Goal: Task Accomplishment & Management: Manage account settings

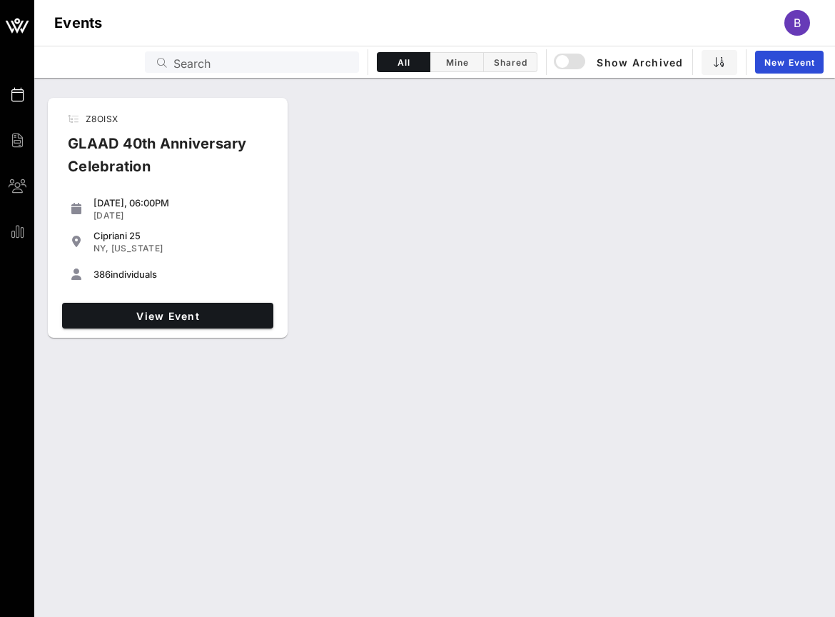
click at [248, 228] on div "Cipriani 25 [GEOGRAPHIC_DATA], [US_STATE]" at bounding box center [181, 242] width 174 height 30
click at [223, 310] on span "View Event" at bounding box center [168, 316] width 200 height 12
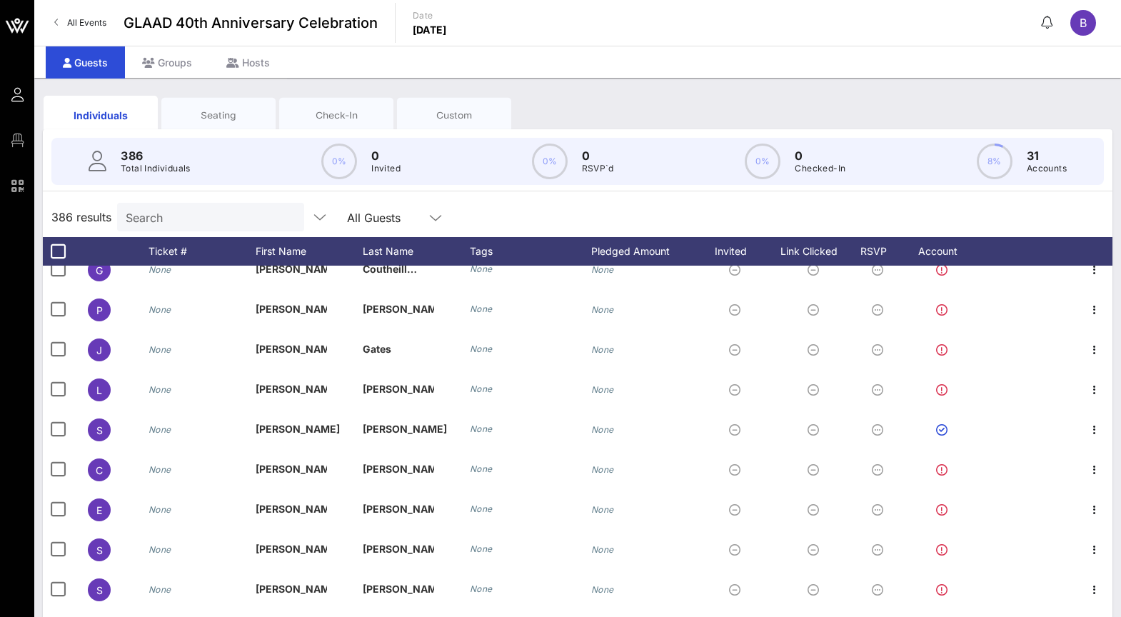
scroll to position [2242, 0]
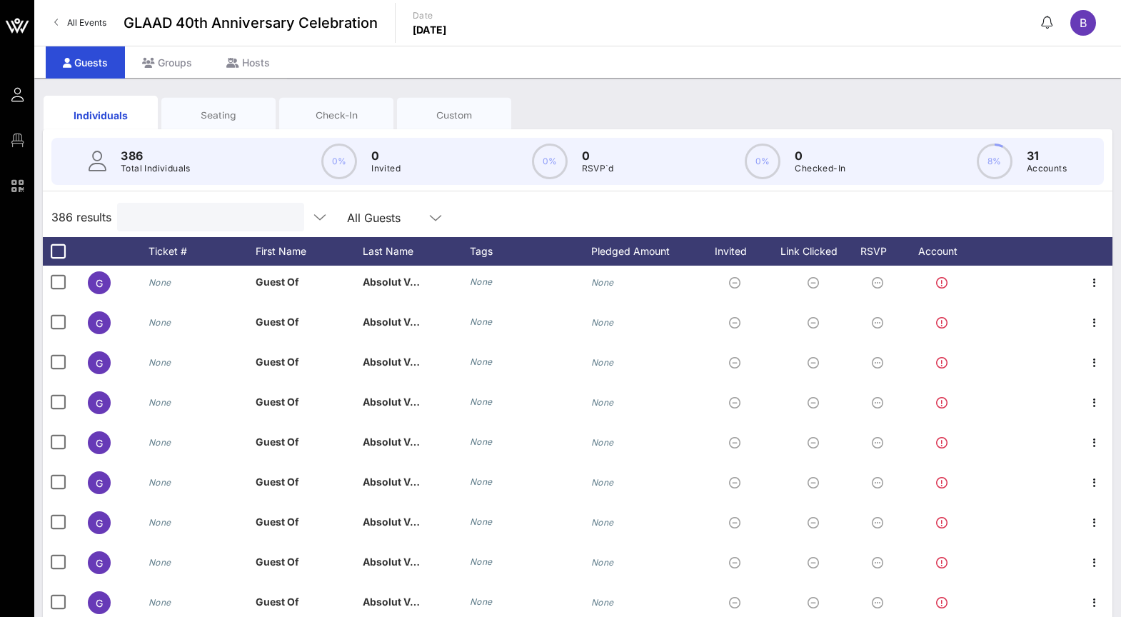
click at [202, 221] on input "text" at bounding box center [209, 217] width 167 height 19
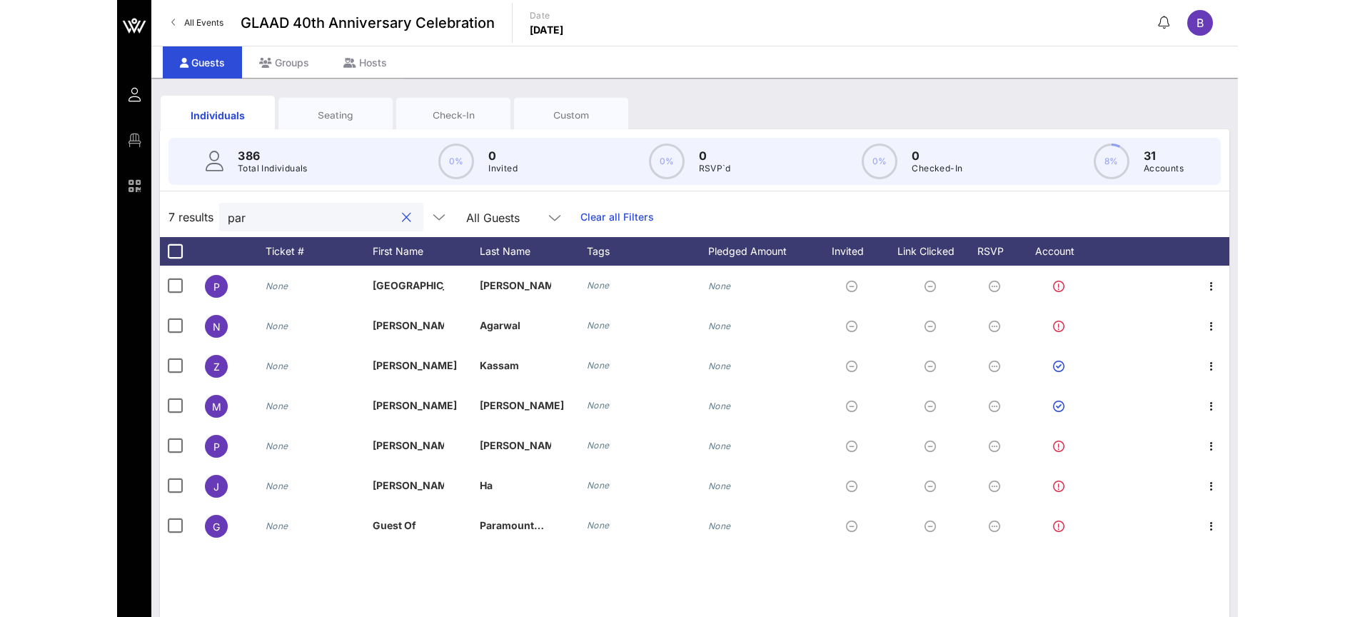
scroll to position [0, 0]
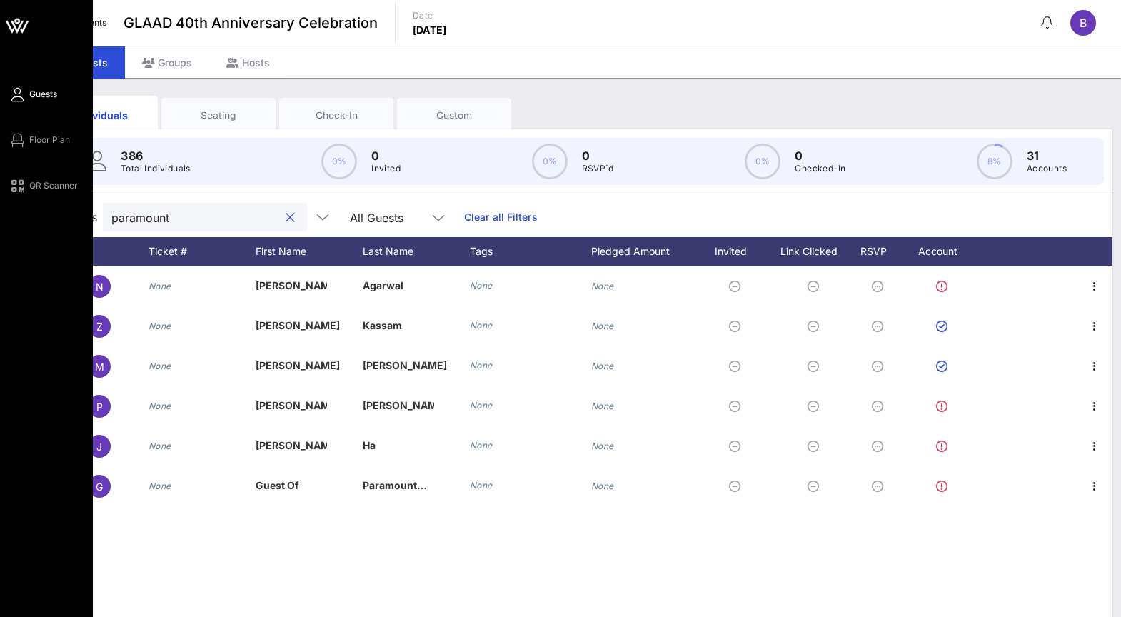
type input "paramount"
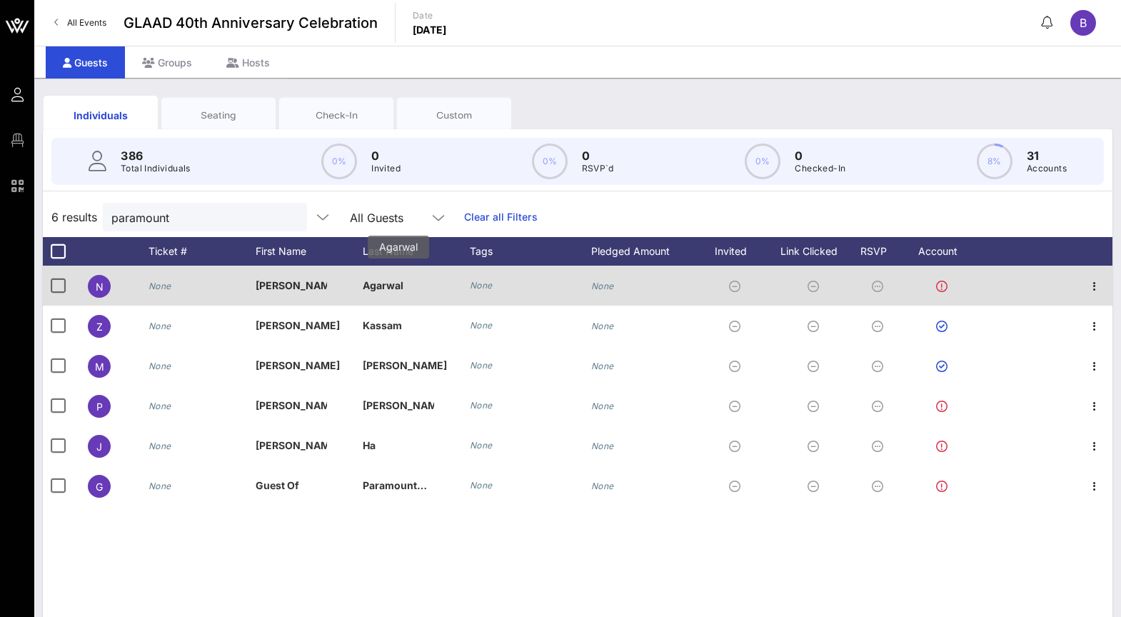
click at [385, 286] on p "Agarwal" at bounding box center [398, 286] width 71 height 40
click at [834, 282] on icon at bounding box center [941, 286] width 11 height 11
click at [104, 286] on div "N" at bounding box center [99, 286] width 23 height 23
click at [273, 283] on p "[PERSON_NAME]" at bounding box center [291, 286] width 71 height 40
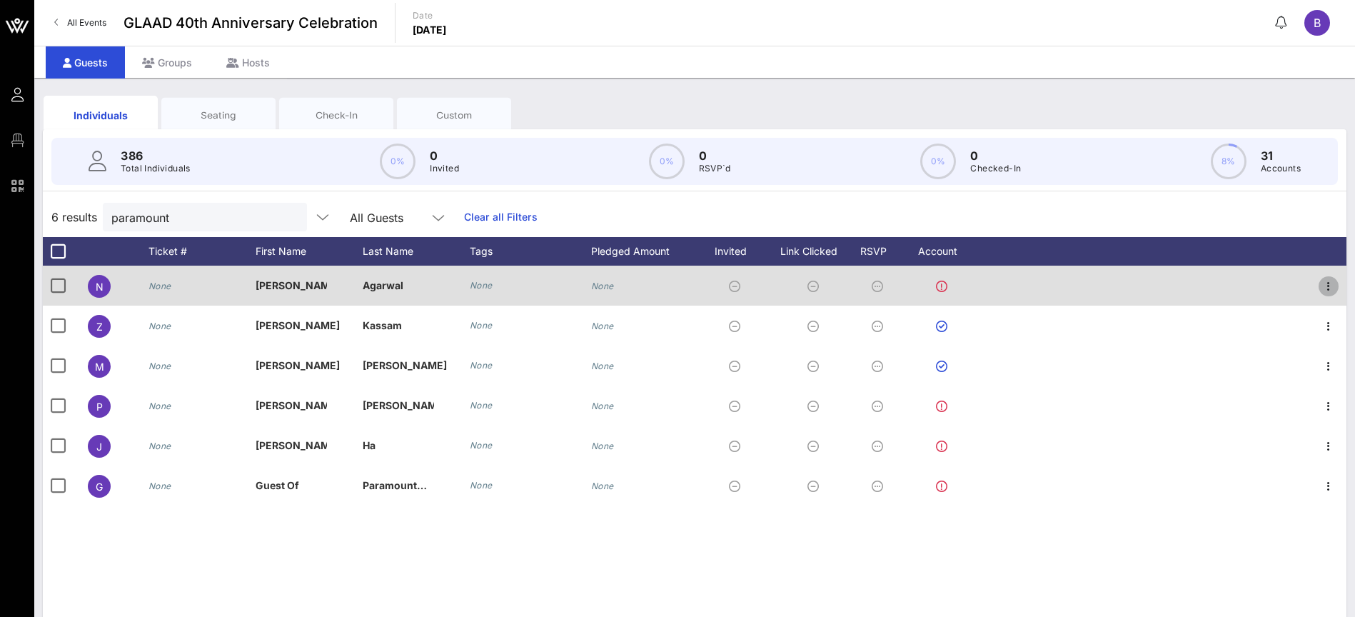
click at [834, 291] on icon "button" at bounding box center [1328, 286] width 17 height 17
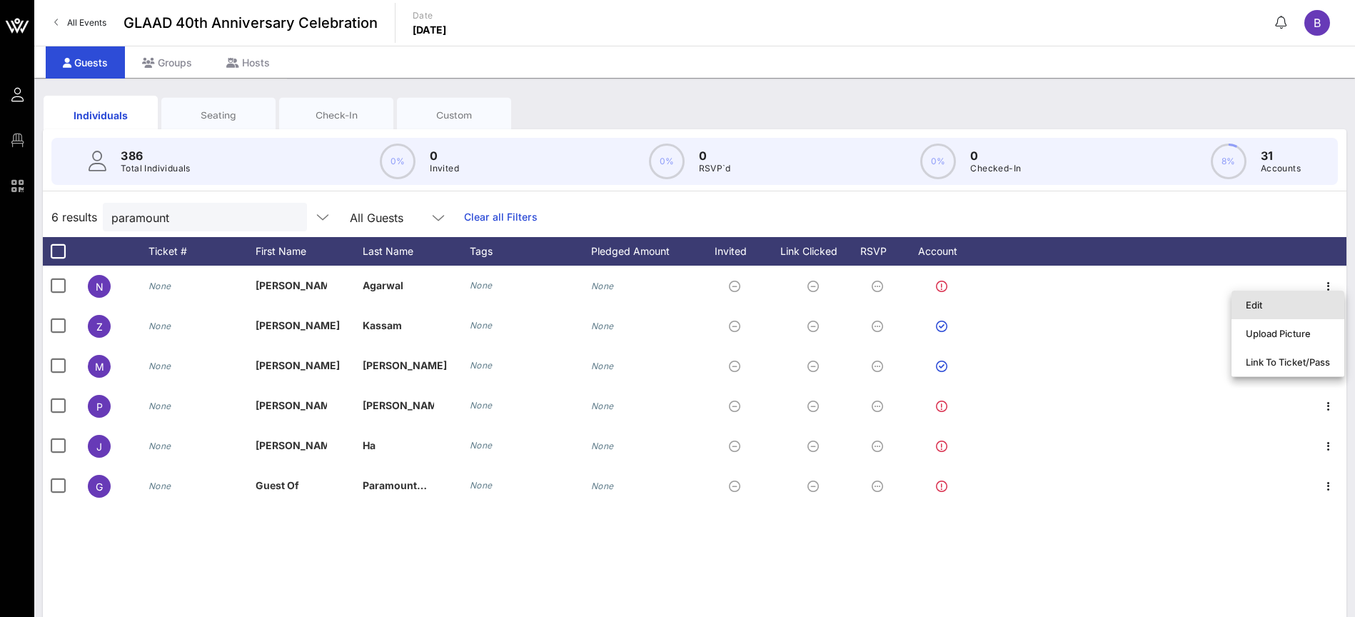
click at [834, 309] on div "Edit" at bounding box center [1288, 304] width 84 height 11
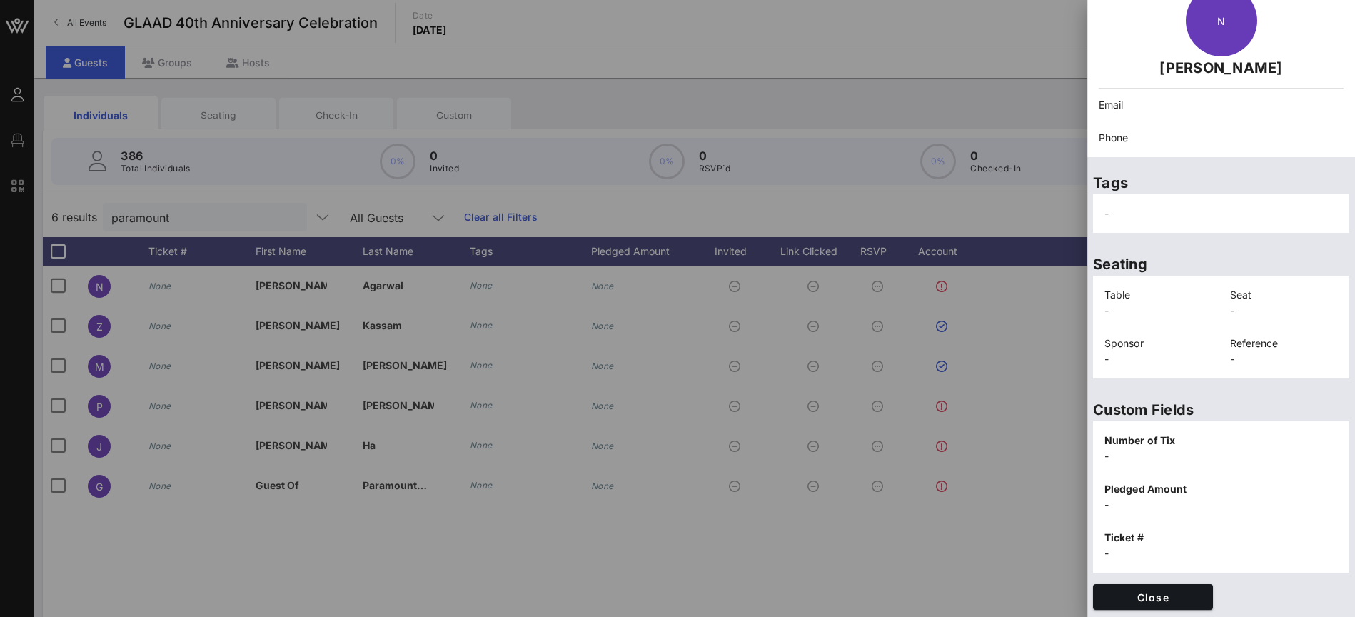
scroll to position [74, 0]
click at [834, 105] on p "Email" at bounding box center [1221, 104] width 245 height 16
click at [834, 79] on div "N [PERSON_NAME]" at bounding box center [1221, 30] width 262 height 111
click at [834, 600] on span "Close" at bounding box center [1152, 596] width 97 height 12
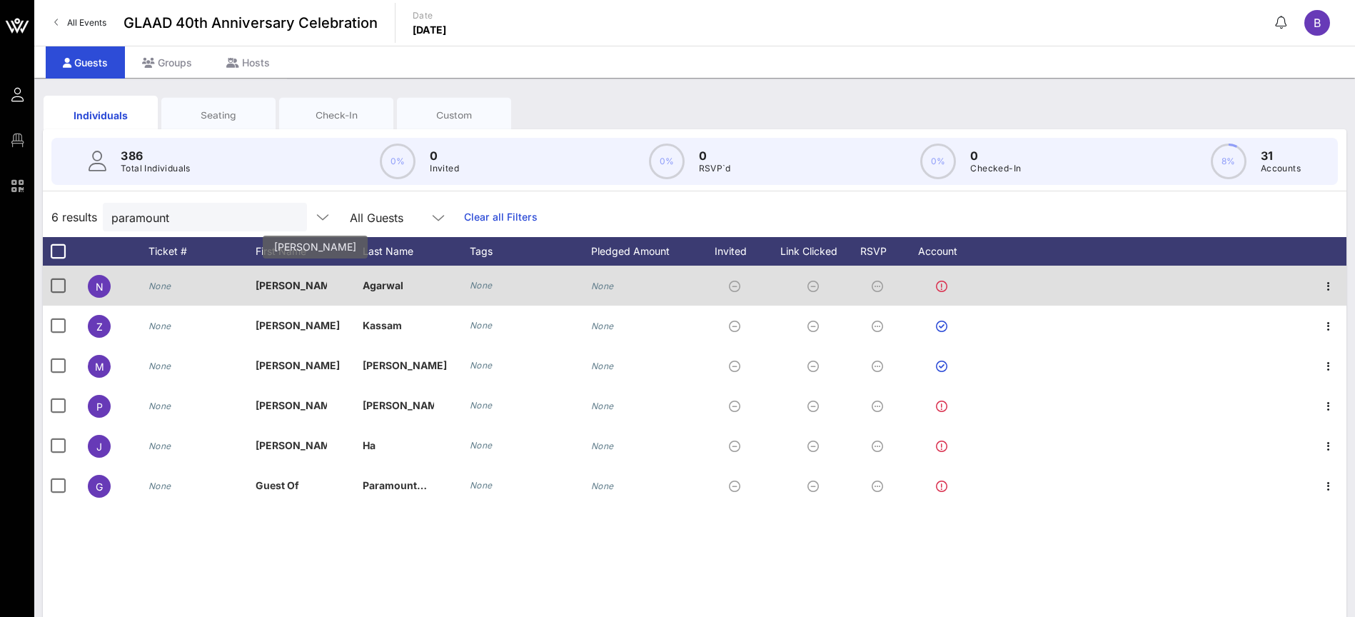
copy p "[PERSON_NAME]"
